Goal: Download file/media

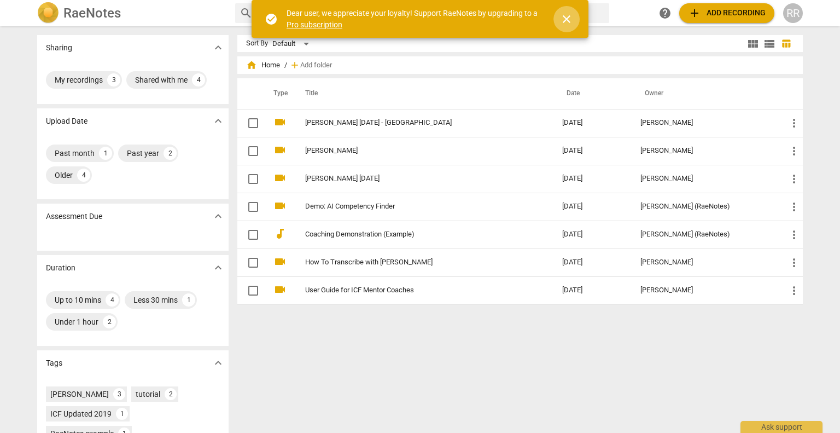
click at [563, 17] on span "close" at bounding box center [566, 19] width 13 height 13
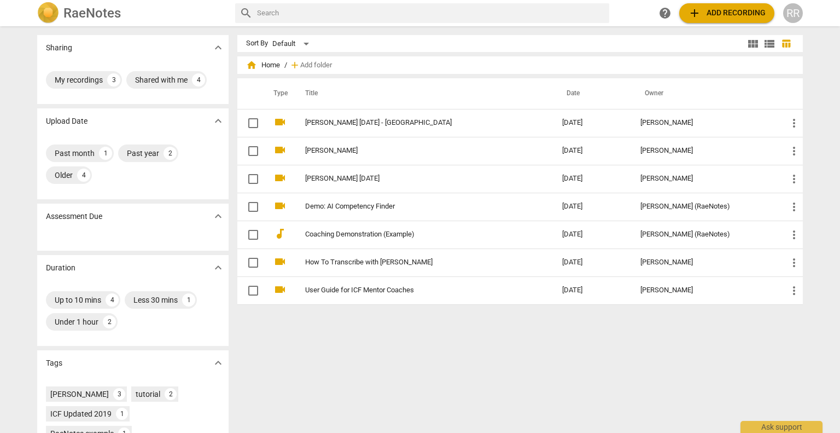
click at [563, 17] on input "text" at bounding box center [431, 13] width 348 height 18
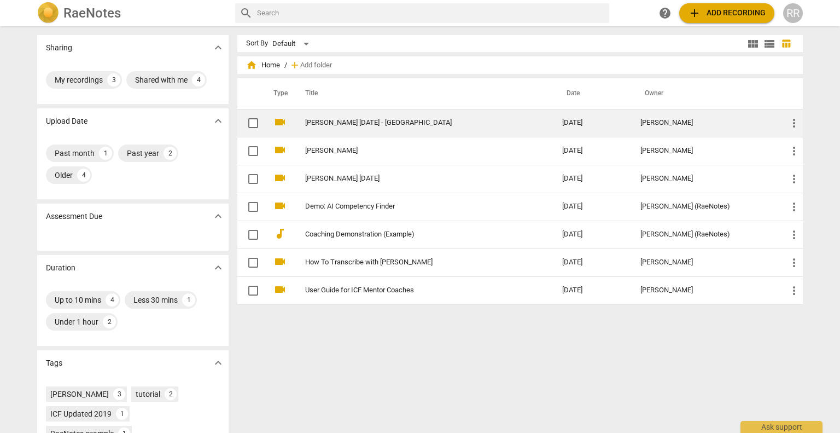
click at [471, 124] on link "[PERSON_NAME] [DATE] - [GEOGRAPHIC_DATA]" at bounding box center [414, 123] width 218 height 8
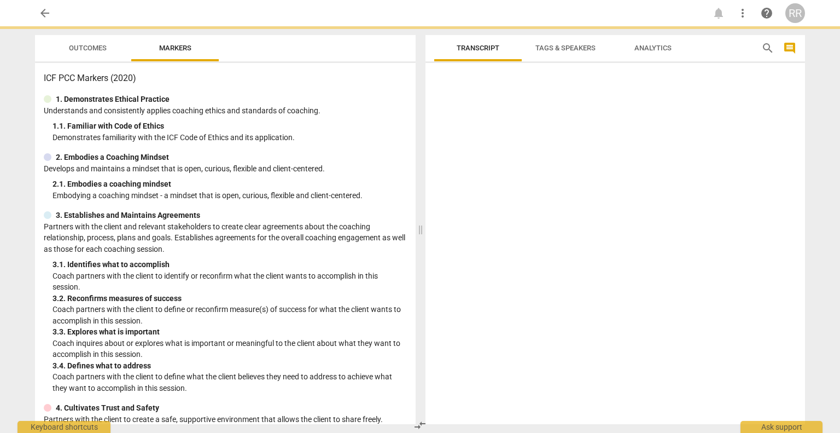
click at [471, 124] on div at bounding box center [616, 245] width 380 height 357
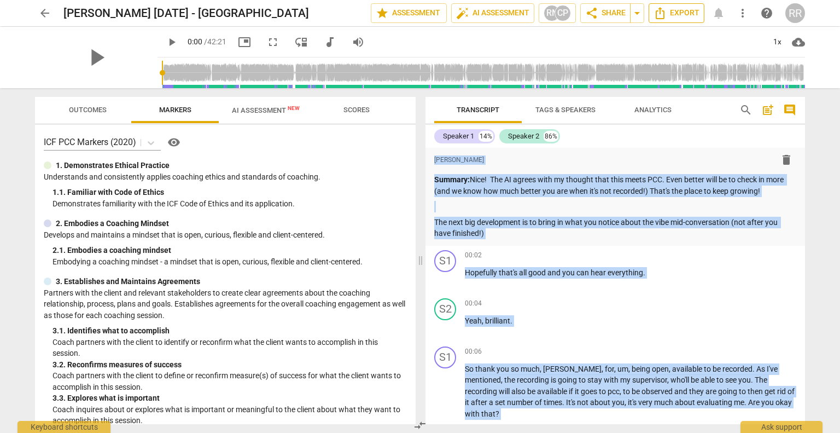
click at [677, 15] on span "Export" at bounding box center [677, 13] width 46 height 13
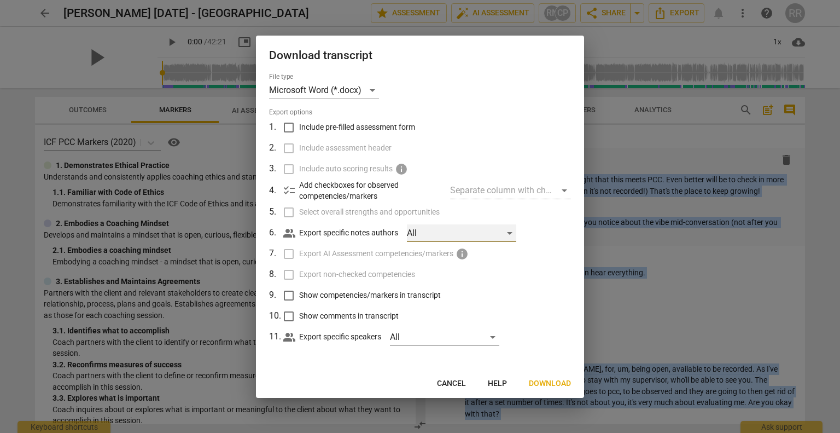
click at [454, 230] on div "All" at bounding box center [461, 233] width 109 height 18
click at [454, 230] on span "[PERSON_NAME]" at bounding box center [471, 233] width 66 height 13
click at [479, 234] on span "[PERSON_NAME]" at bounding box center [471, 233] width 66 height 13
checkbox input "false"
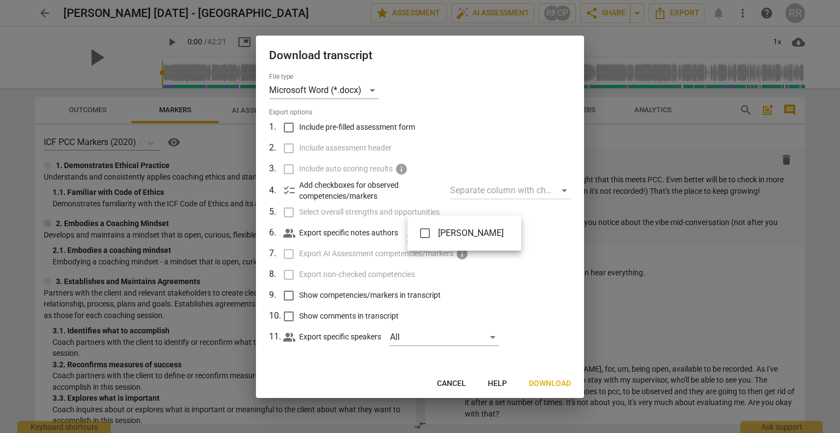
click at [461, 341] on div at bounding box center [420, 216] width 840 height 433
click at [471, 339] on div "All" at bounding box center [444, 337] width 109 height 18
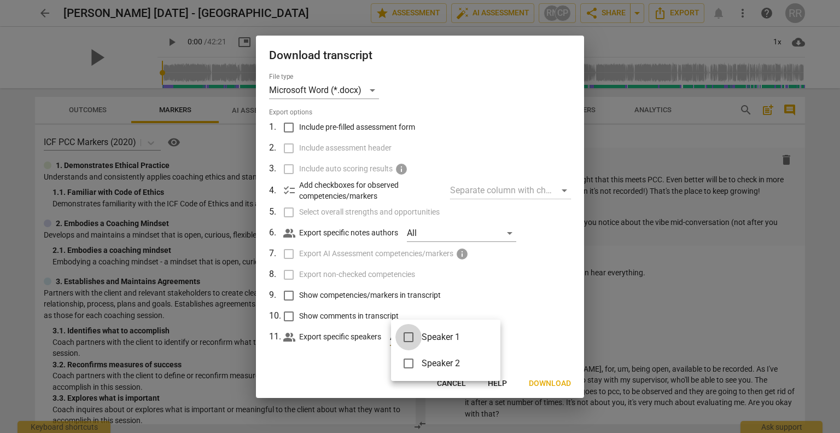
click at [418, 334] on input "checkbox" at bounding box center [409, 337] width 26 height 26
click at [413, 337] on input "checkbox" at bounding box center [409, 337] width 26 height 26
checkbox input "false"
click at [515, 326] on div at bounding box center [420, 216] width 840 height 433
click at [549, 380] on span "Download" at bounding box center [550, 383] width 42 height 11
